Goal: Task Accomplishment & Management: Manage account settings

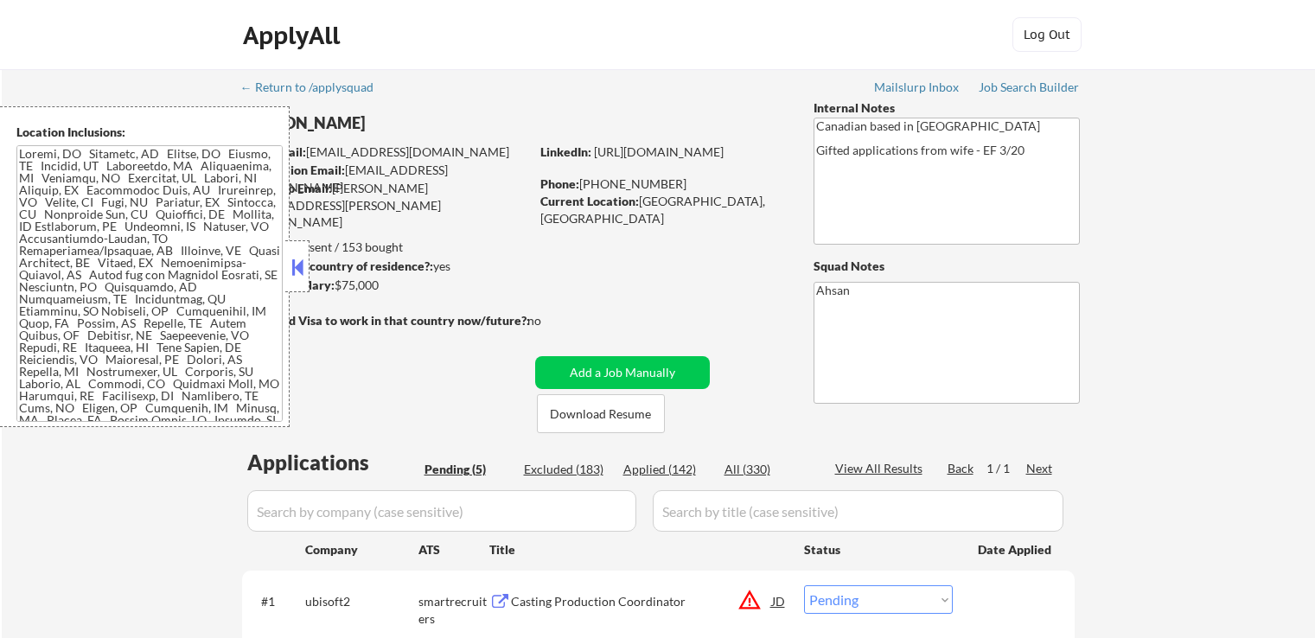
select select ""pending""
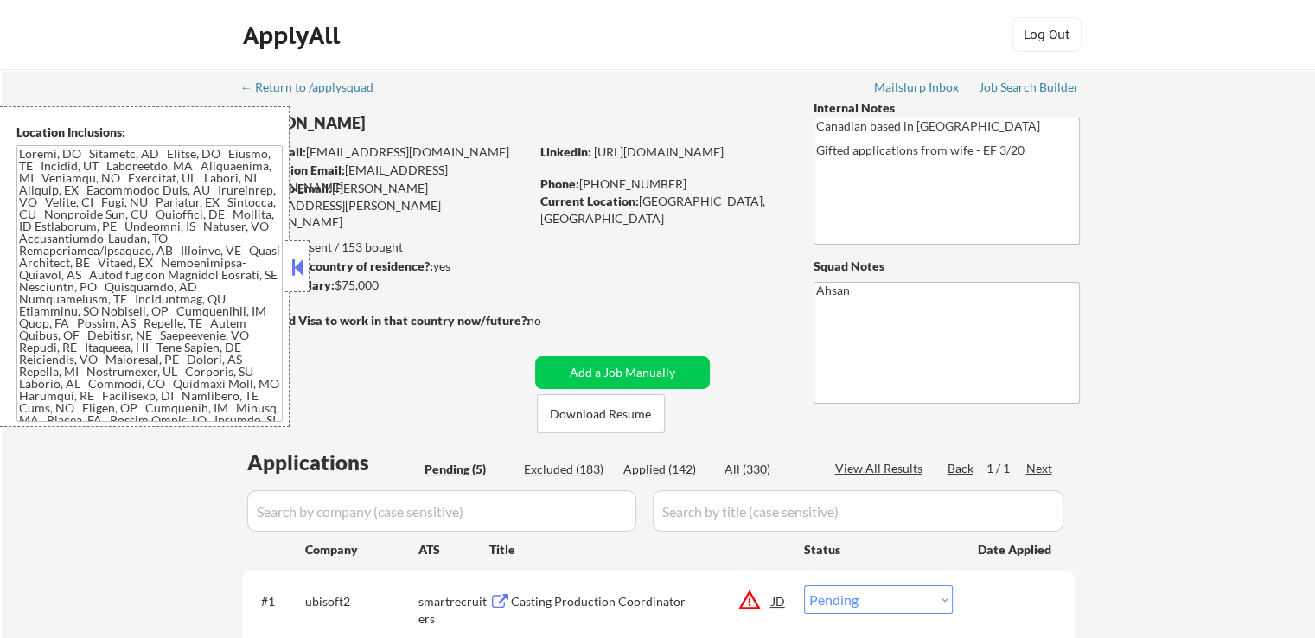
click at [299, 265] on button at bounding box center [297, 267] width 19 height 26
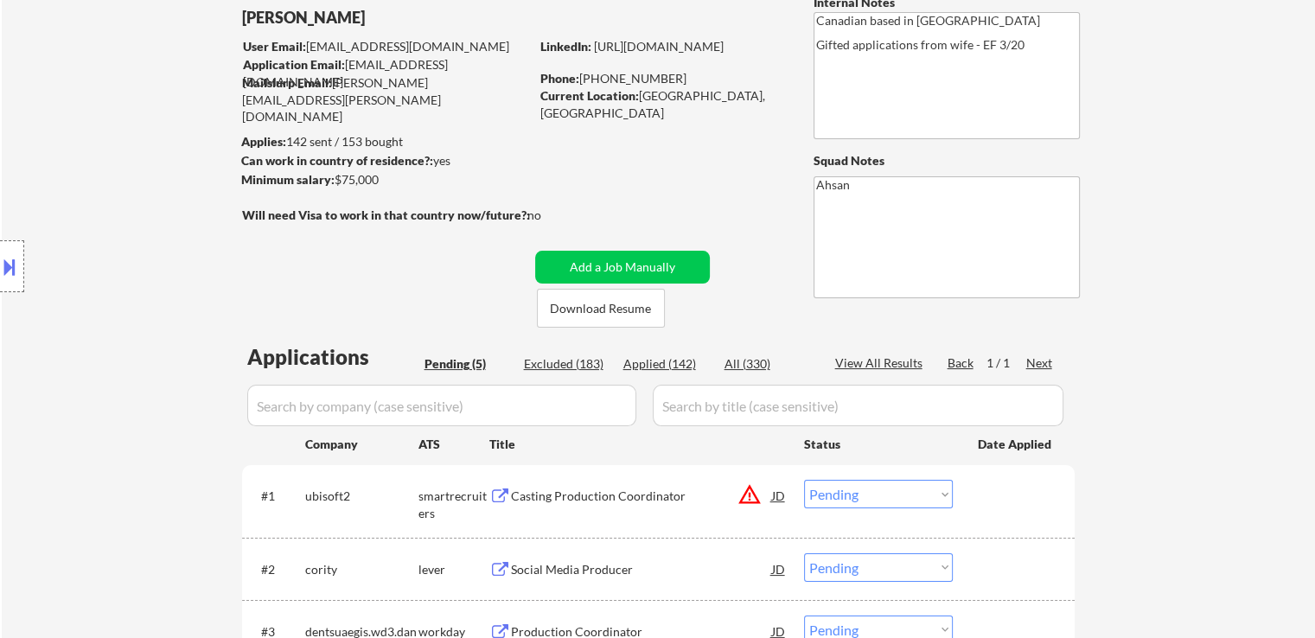
scroll to position [346, 0]
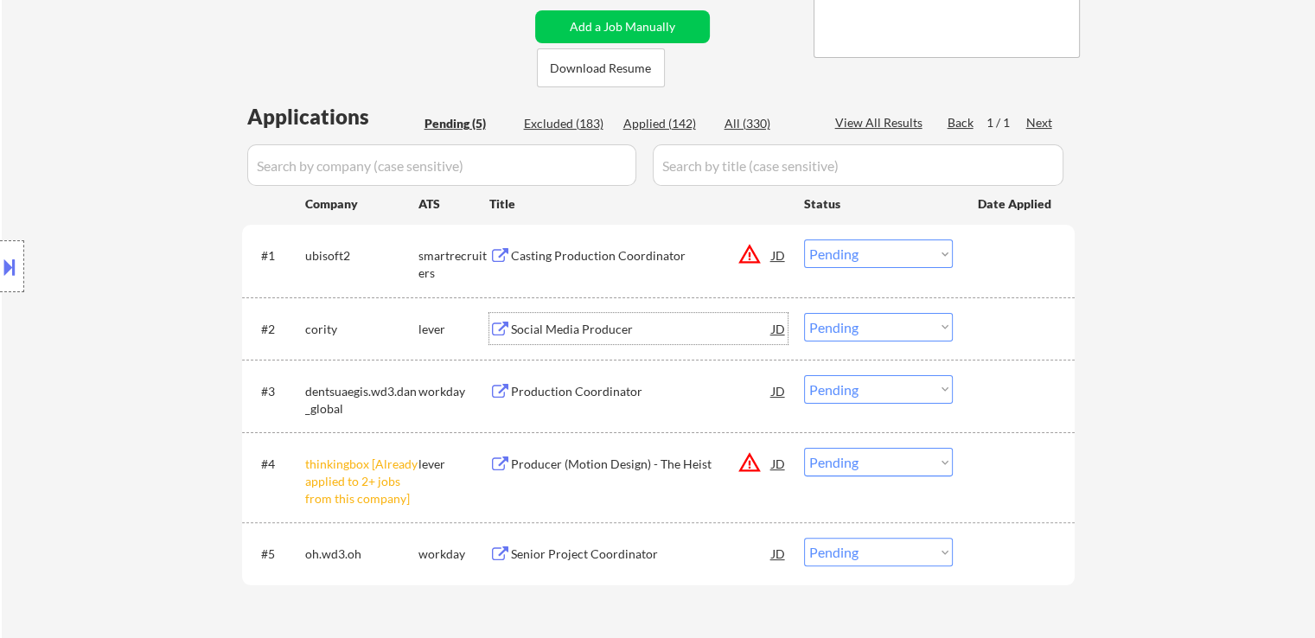
click at [535, 323] on div "Social Media Producer" at bounding box center [641, 329] width 261 height 17
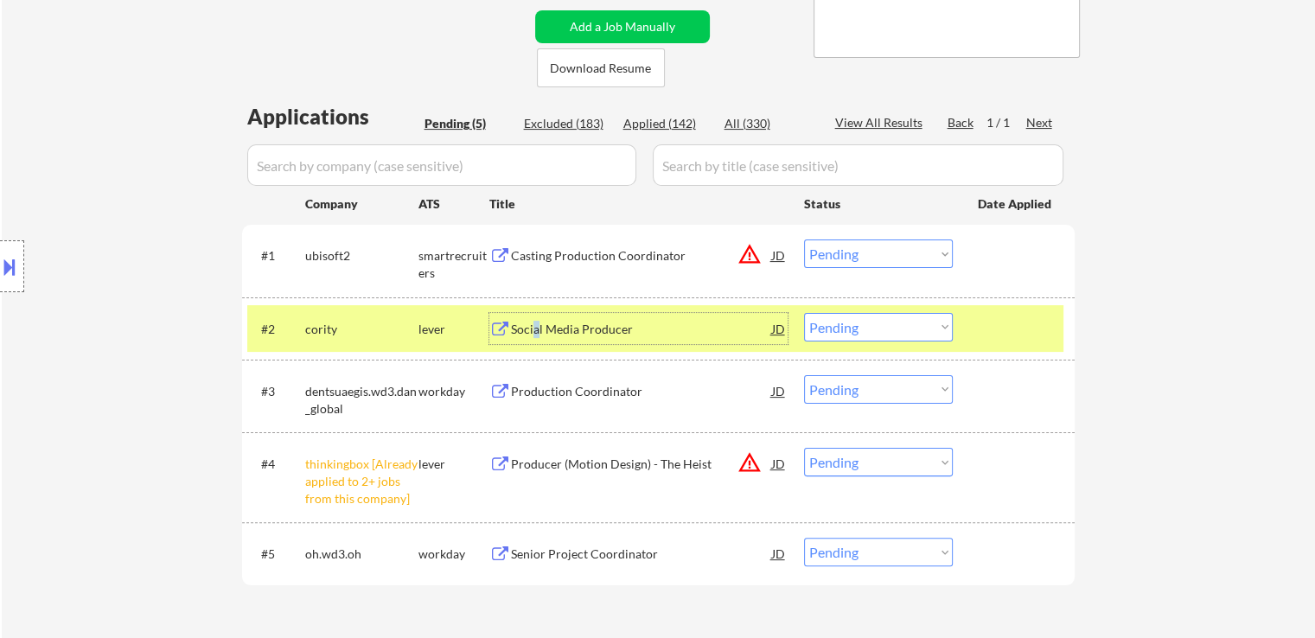
click at [841, 325] on select "Choose an option... Pending Applied Excluded (Questions) Excluded (Expired) Exc…" at bounding box center [878, 327] width 149 height 29
click at [804, 313] on select "Choose an option... Pending Applied Excluded (Questions) Excluded (Expired) Exc…" at bounding box center [878, 327] width 149 height 29
click at [602, 266] on div "Casting Production Coordinator" at bounding box center [641, 254] width 261 height 31
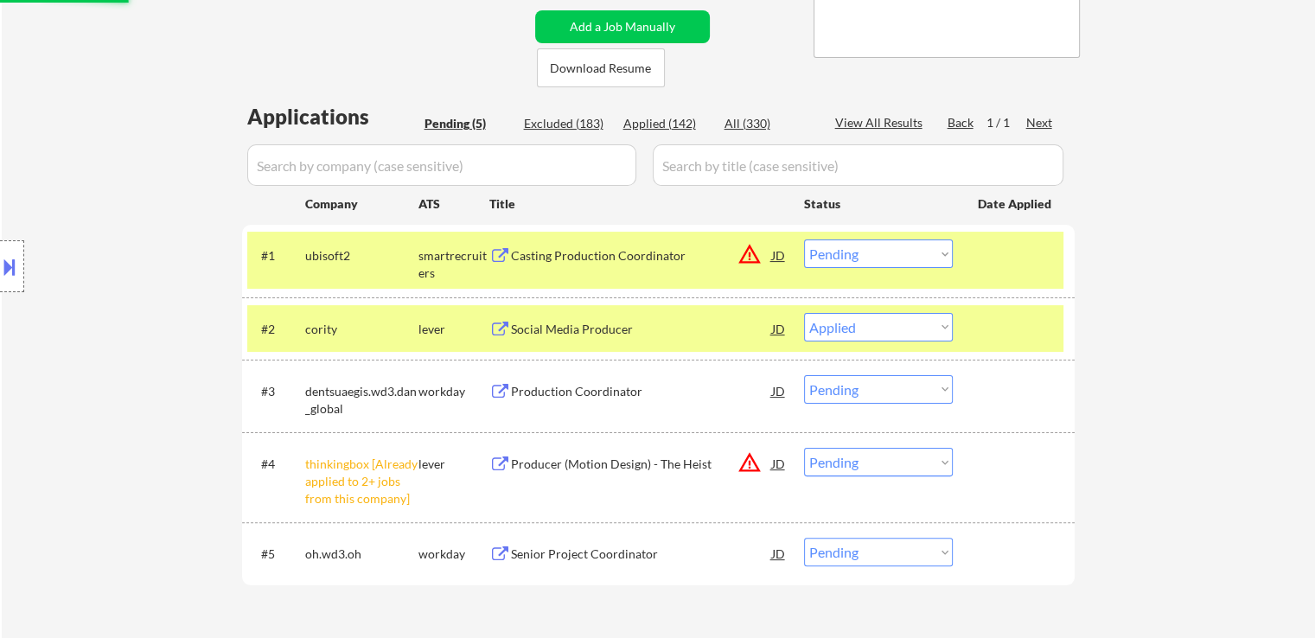
select select ""pending""
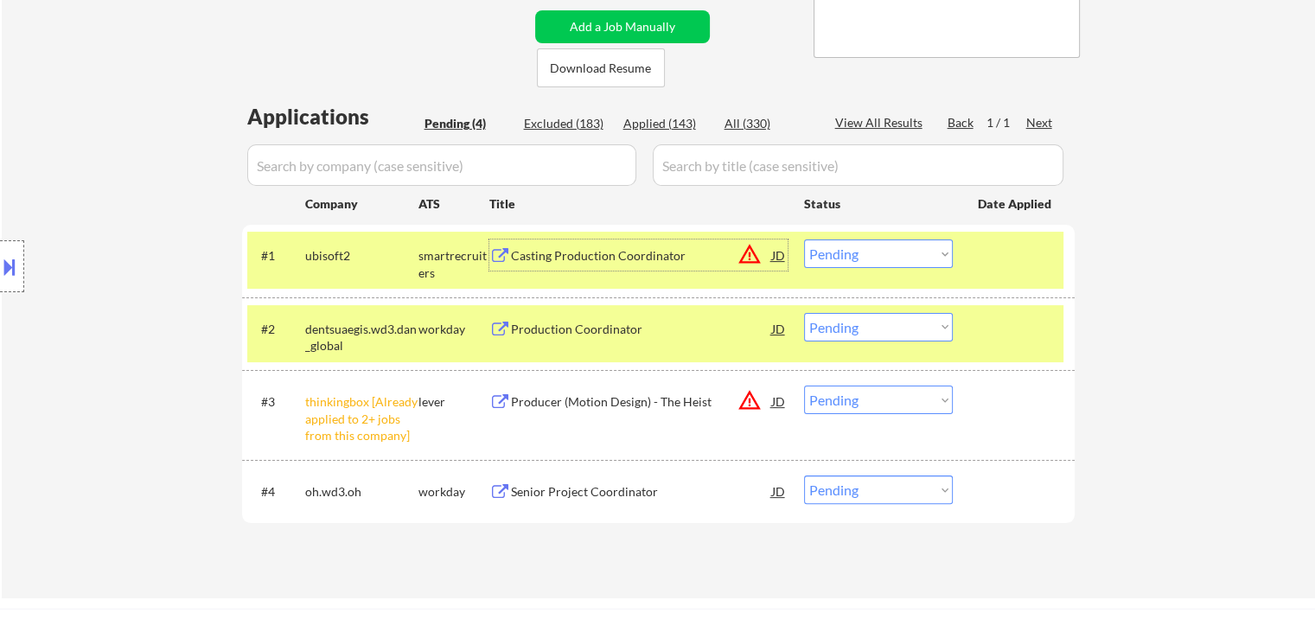
click at [843, 258] on select "Choose an option... Pending Applied Excluded (Questions) Excluded (Expired) Exc…" at bounding box center [878, 253] width 149 height 29
select select ""excluded__expired_""
click at [804, 239] on select "Choose an option... Pending Applied Excluded (Questions) Excluded (Expired) Exc…" at bounding box center [878, 253] width 149 height 29
drag, startPoint x: 862, startPoint y: 406, endPoint x: 875, endPoint y: 412, distance: 14.3
click at [867, 406] on select "Choose an option... Pending Applied Excluded (Questions) Excluded (Expired) Exc…" at bounding box center [878, 400] width 149 height 29
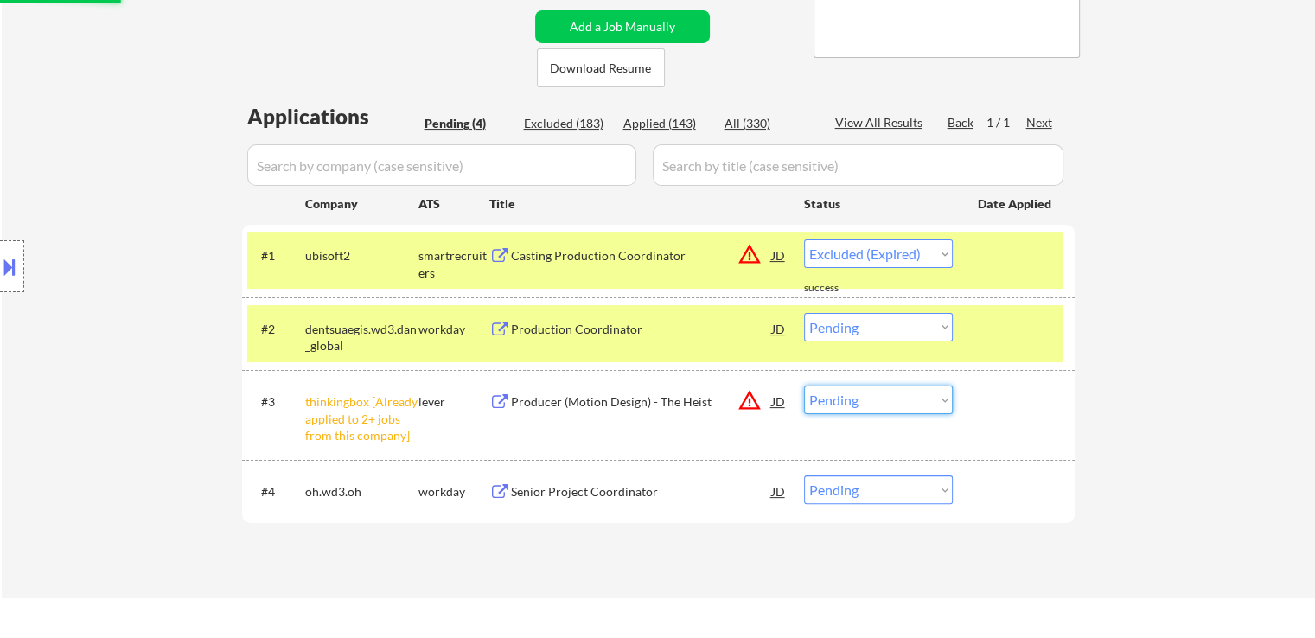
select select ""excluded__other_""
click at [804, 386] on select "Choose an option... Pending Applied Excluded (Questions) Excluded (Expired) Exc…" at bounding box center [878, 400] width 149 height 29
select select ""pending""
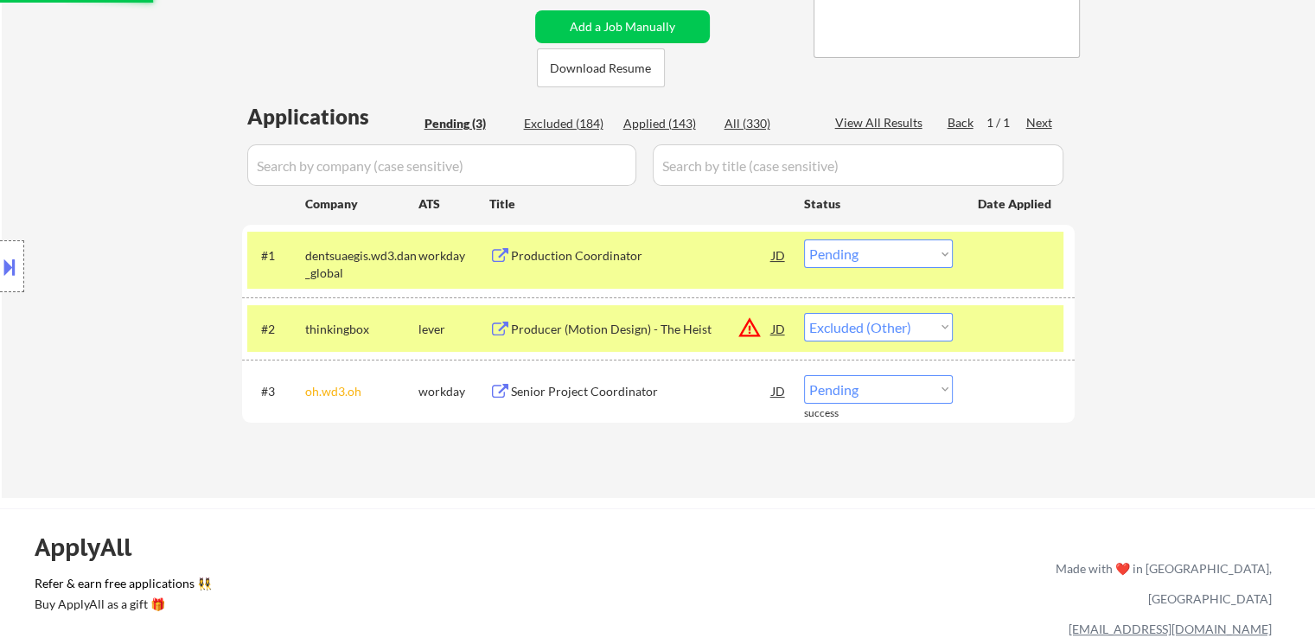
select select ""pending""
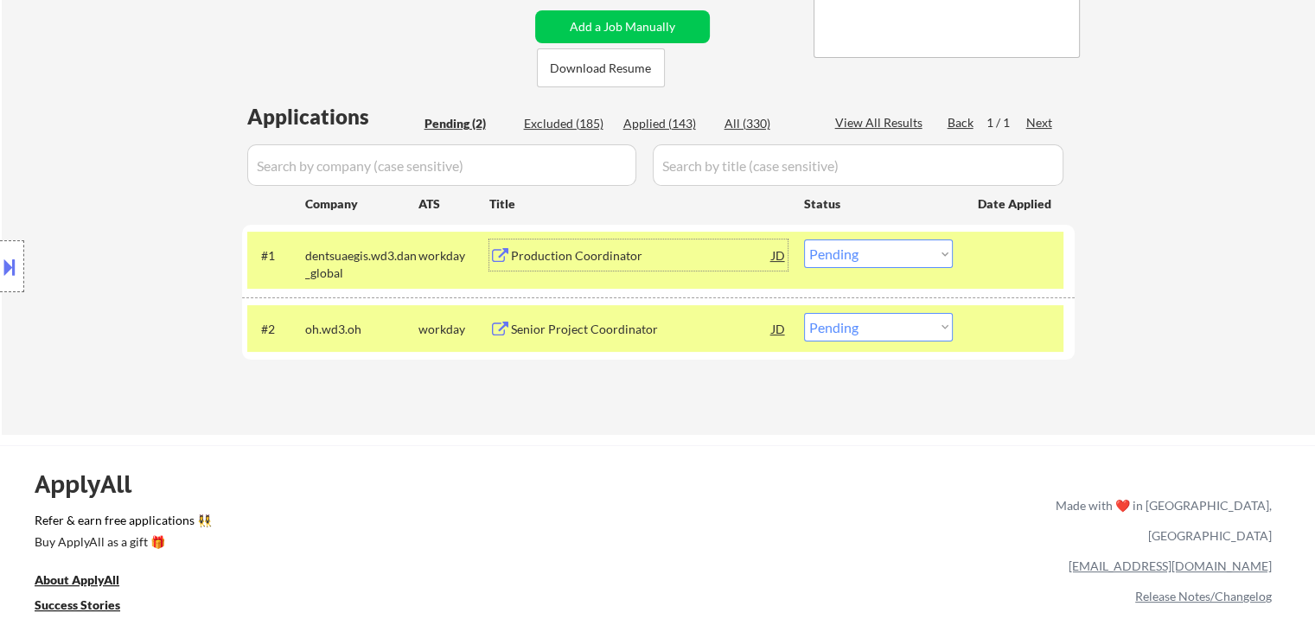
click at [546, 253] on div "Production Coordinator" at bounding box center [641, 255] width 261 height 17
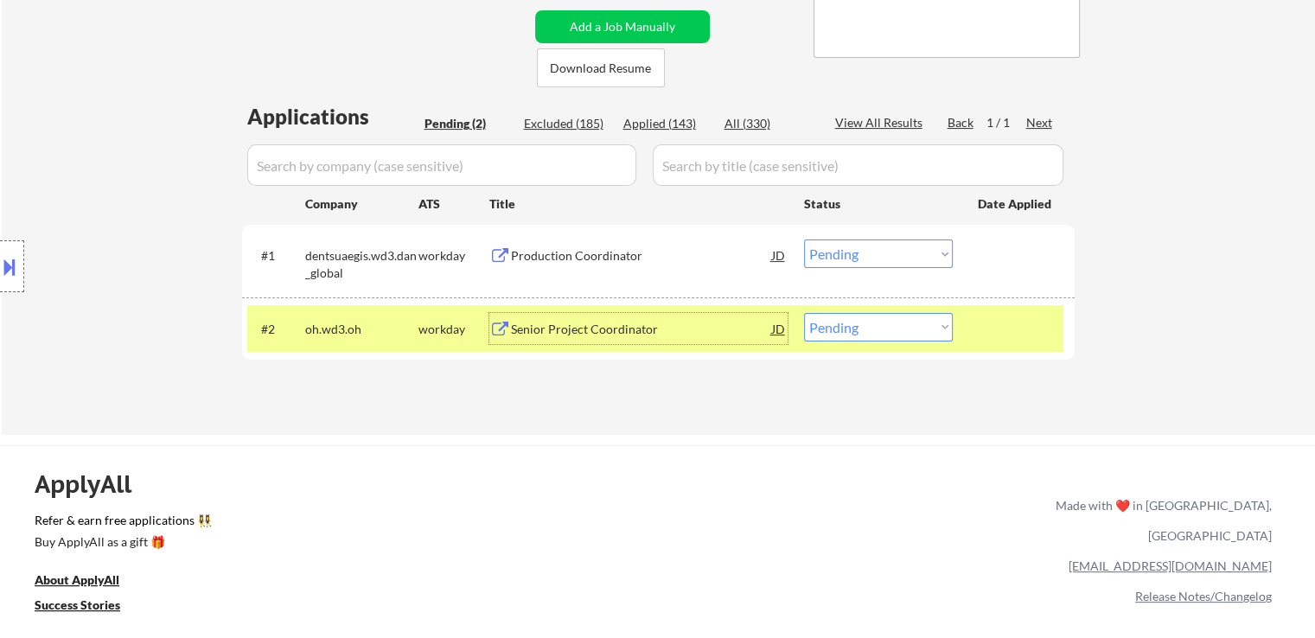
click at [571, 322] on div "Senior Project Coordinator" at bounding box center [641, 329] width 261 height 17
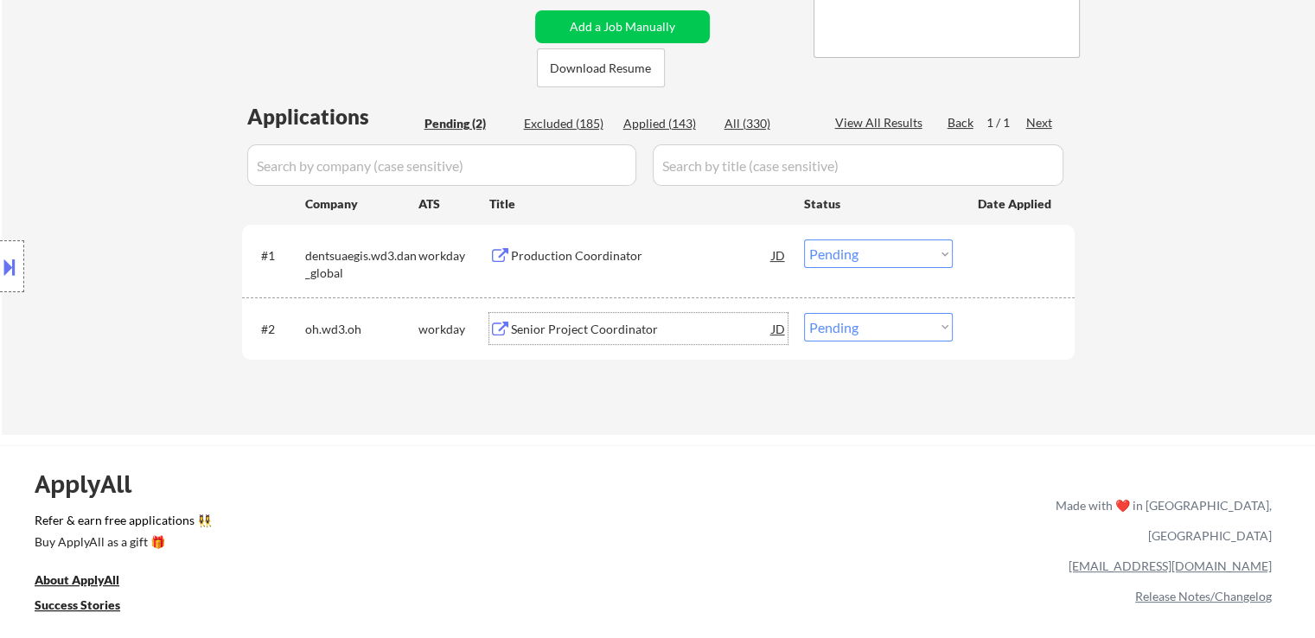
drag, startPoint x: 865, startPoint y: 258, endPoint x: 866, endPoint y: 266, distance: 8.7
click at [865, 258] on select "Choose an option... Pending Applied Excluded (Questions) Excluded (Expired) Exc…" at bounding box center [878, 253] width 149 height 29
click at [804, 239] on select "Choose an option... Pending Applied Excluded (Questions) Excluded (Expired) Exc…" at bounding box center [878, 253] width 149 height 29
select select ""pending""
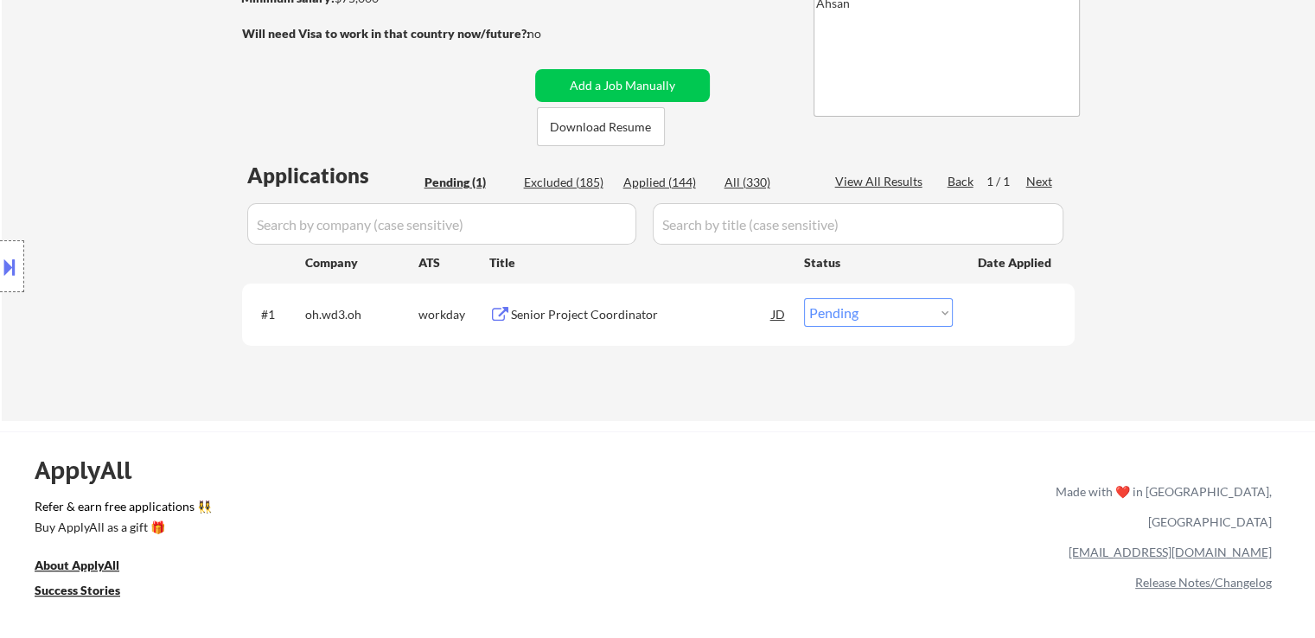
scroll to position [259, 0]
